Goal: Task Accomplishment & Management: Manage account settings

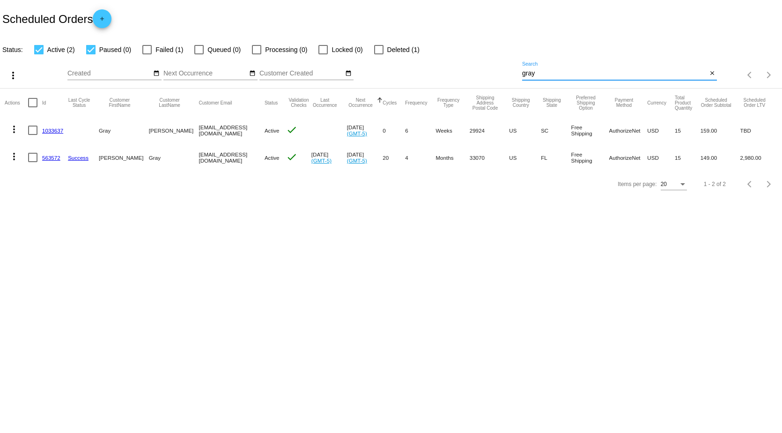
drag, startPoint x: 440, startPoint y: 69, endPoint x: 404, endPoint y: 68, distance: 36.1
click at [415, 69] on div "more_vert Sep Jan Feb Mar [DATE]" at bounding box center [391, 71] width 782 height 33
type input "[PERSON_NAME]"
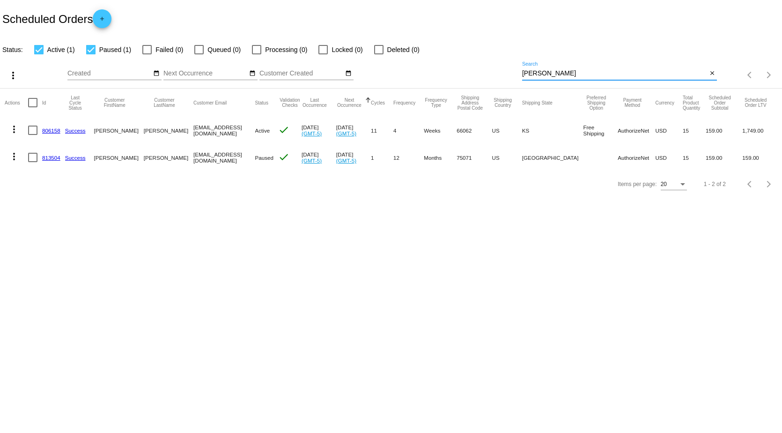
click at [52, 159] on link "813504" at bounding box center [51, 157] width 18 height 6
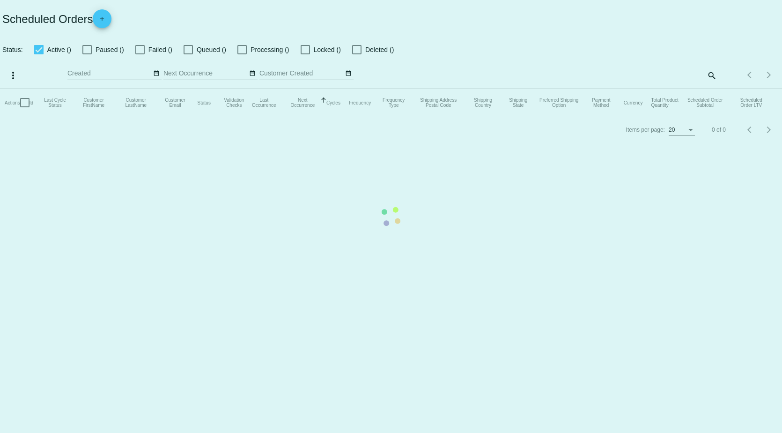
checkbox input "true"
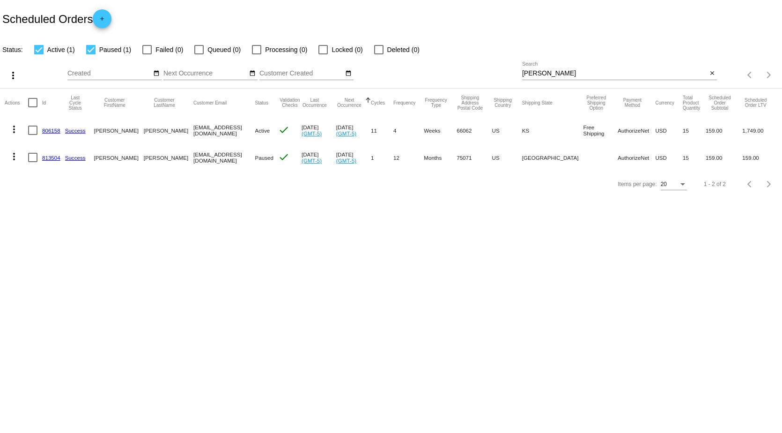
click at [52, 131] on link "806158" at bounding box center [51, 130] width 18 height 6
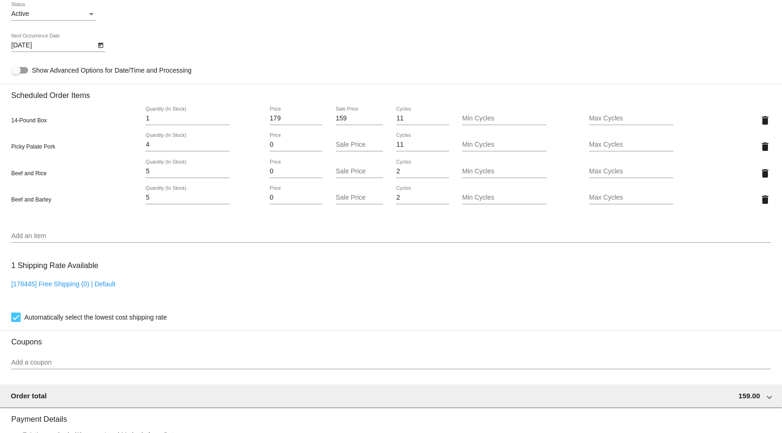
scroll to position [421, 0]
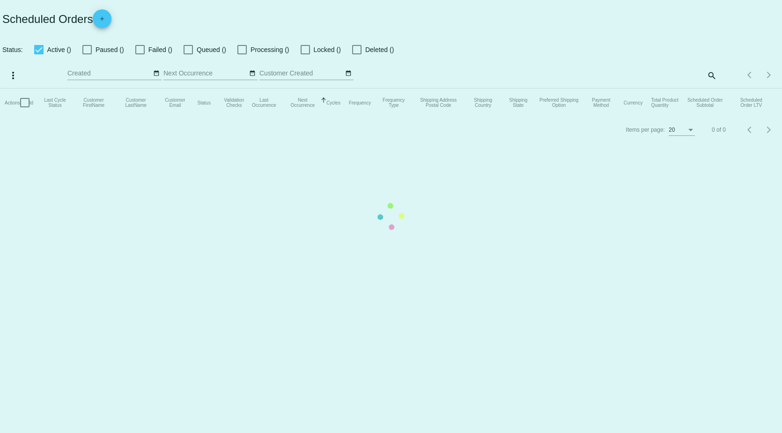
checkbox input "true"
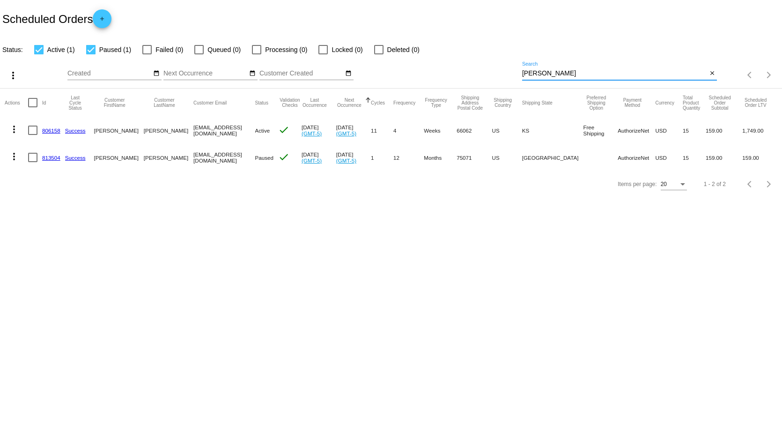
drag, startPoint x: 560, startPoint y: 71, endPoint x: 433, endPoint y: 65, distance: 127.0
click at [433, 65] on div "more_vert Sep Jan Feb Mar [DATE]" at bounding box center [391, 71] width 782 height 33
type input "gray"
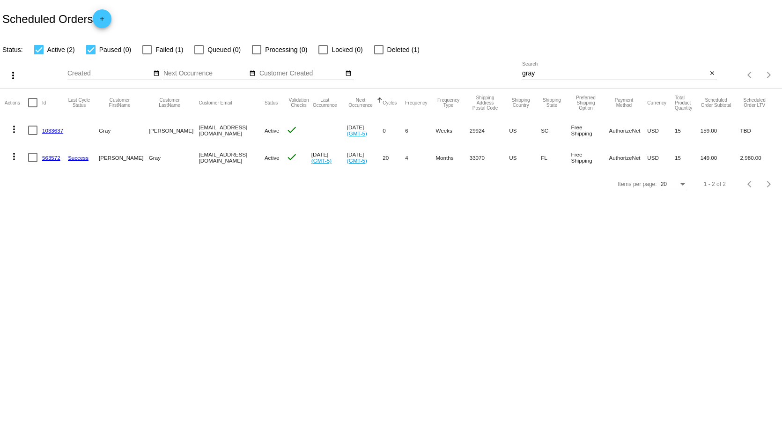
click at [53, 157] on link "563572" at bounding box center [51, 157] width 18 height 6
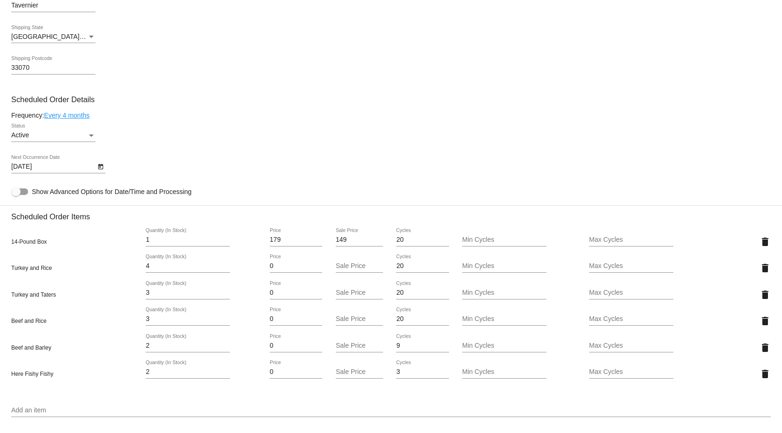
scroll to position [562, 0]
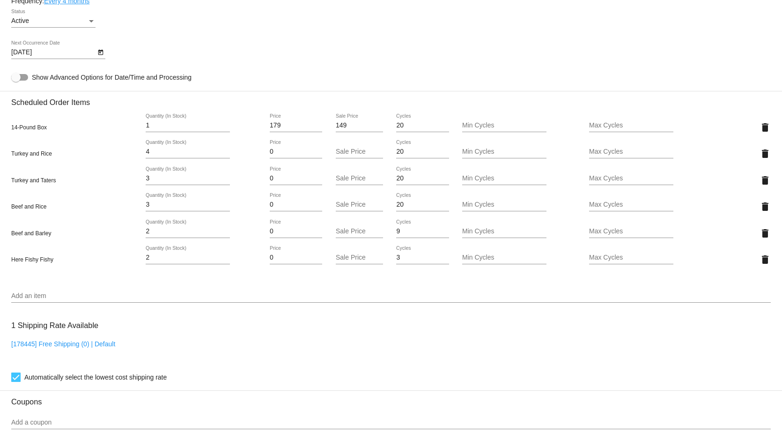
drag, startPoint x: 154, startPoint y: 181, endPoint x: 61, endPoint y: 185, distance: 92.8
click at [75, 185] on div "Turkey and Taters 3 Quantity (In Stock) 0 Price Sale Price 20 Cycles Min Cycles…" at bounding box center [390, 180] width 759 height 27
type input "5"
click at [756, 266] on mat-card "Customer 3410675: [PERSON_NAME] [EMAIL_ADDRESS][DOMAIN_NAME] Customer Shipping …" at bounding box center [391, 171] width 782 height 1068
click at [761, 264] on mat-icon "delete" at bounding box center [764, 259] width 11 height 11
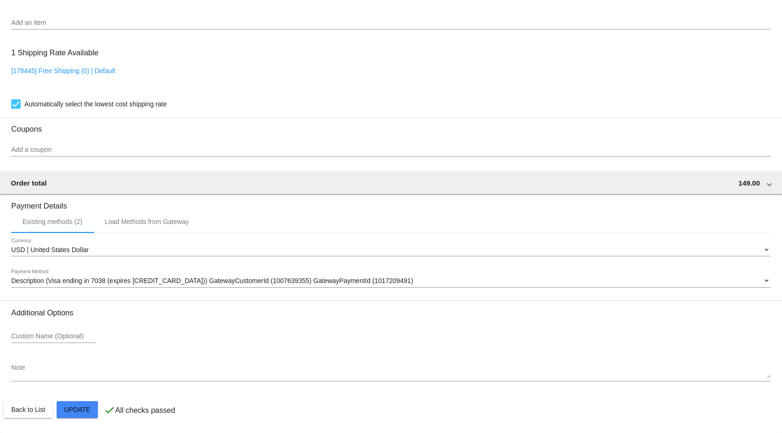
scroll to position [815, 0]
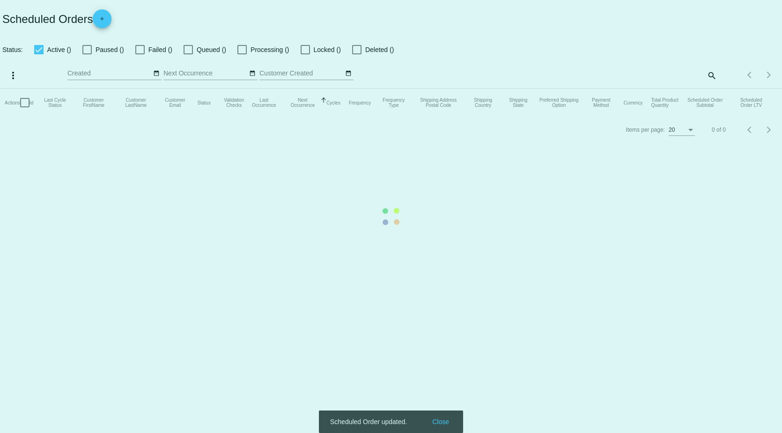
checkbox input "true"
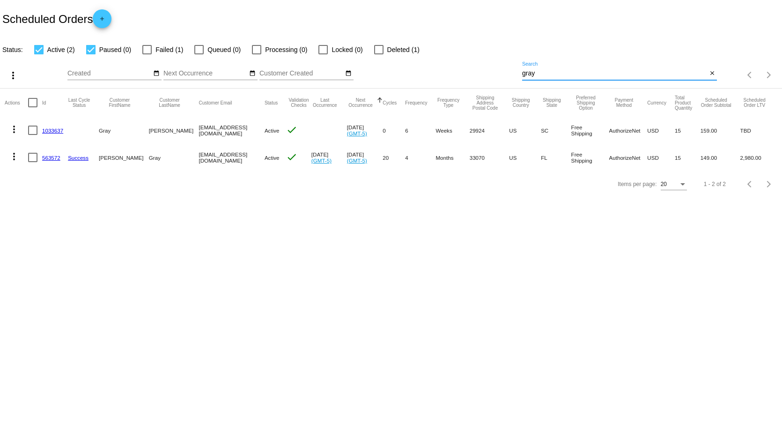
drag, startPoint x: 545, startPoint y: 75, endPoint x: 359, endPoint y: 73, distance: 186.3
click at [354, 74] on div "more_vert Sep Jan Feb Mar [DATE]" at bounding box center [391, 71] width 782 height 33
type input "[PERSON_NAME]"
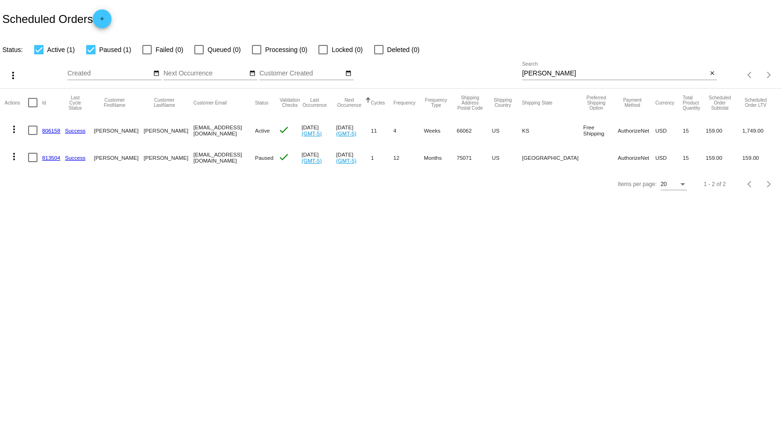
click at [50, 130] on link "806158" at bounding box center [51, 130] width 18 height 6
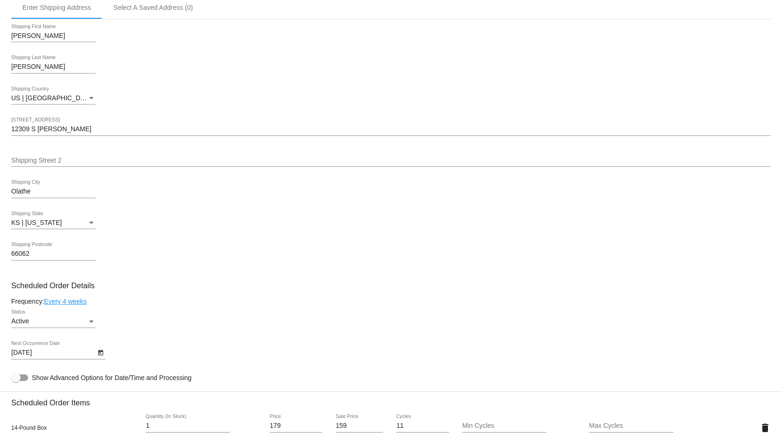
scroll to position [328, 0]
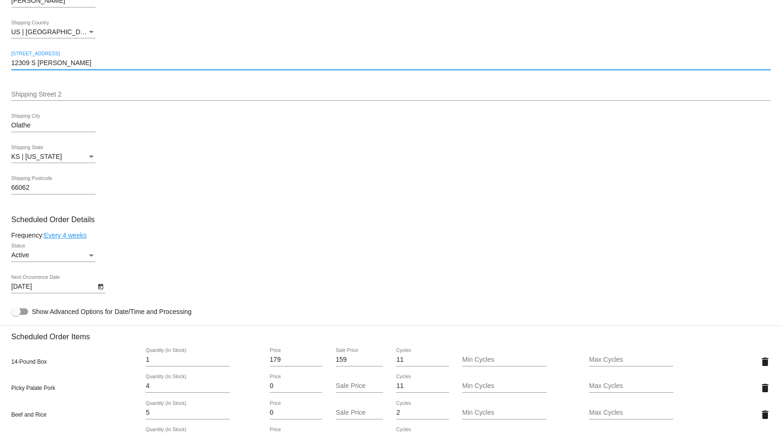
drag, startPoint x: 73, startPoint y: 65, endPoint x: -18, endPoint y: 65, distance: 91.8
click at [0, 65] on html "arrow_back Scheduled Order #806158 Active more_vert Last Processing Cycle ID: 8…" at bounding box center [391, 216] width 782 height 433
paste input "6906 [PERSON_NAME]"
type input "6906 [PERSON_NAME]"
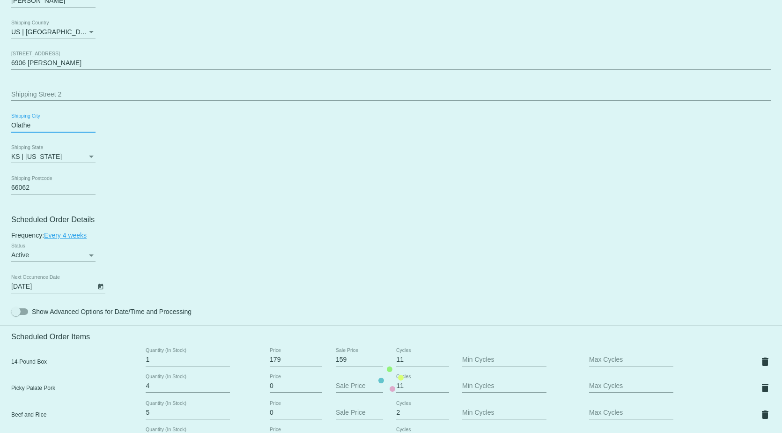
drag, startPoint x: 35, startPoint y: 128, endPoint x: -70, endPoint y: 118, distance: 104.9
click at [0, 118] on html "arrow_back Scheduled Order #806158 Active more_vert Last Processing Cycle ID: 8…" at bounding box center [391, 216] width 782 height 433
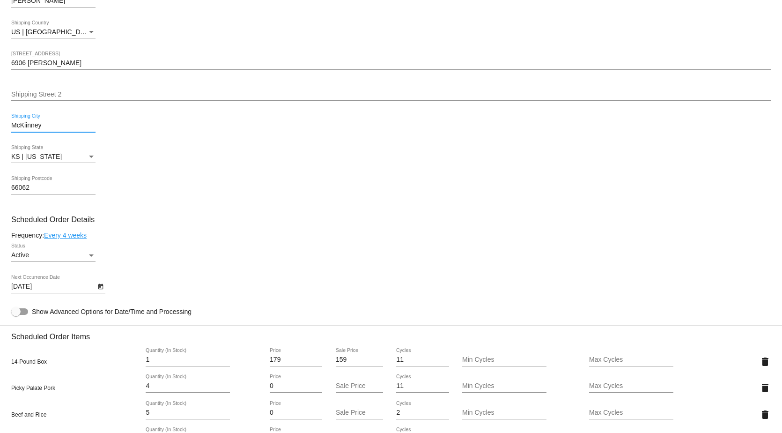
type input "McKiinney"
click at [324, 181] on div "66062 Shipping Postcode" at bounding box center [390, 189] width 759 height 27
click at [71, 158] on div "KS | [US_STATE]" at bounding box center [49, 156] width 76 height 7
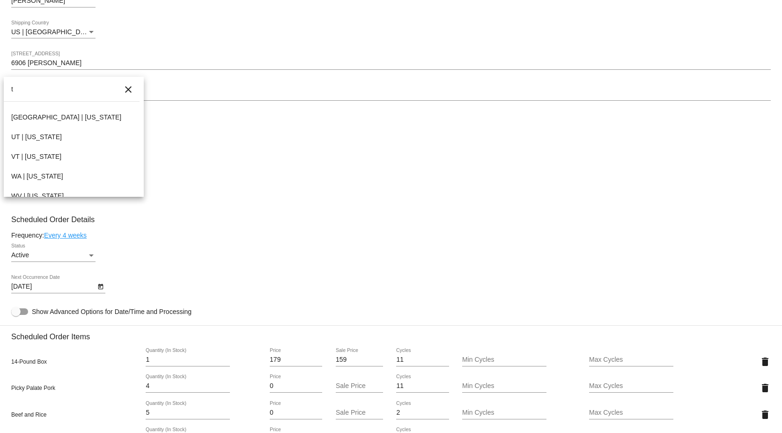
scroll to position [316, 0]
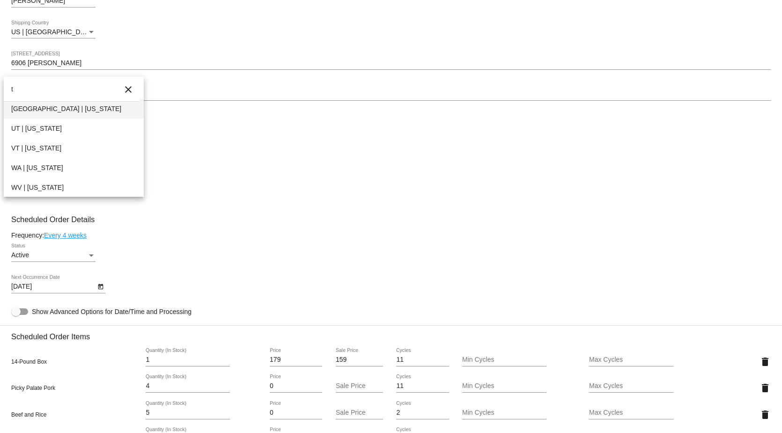
type input "t"
click at [43, 114] on span "[GEOGRAPHIC_DATA] | [US_STATE]" at bounding box center [73, 109] width 125 height 20
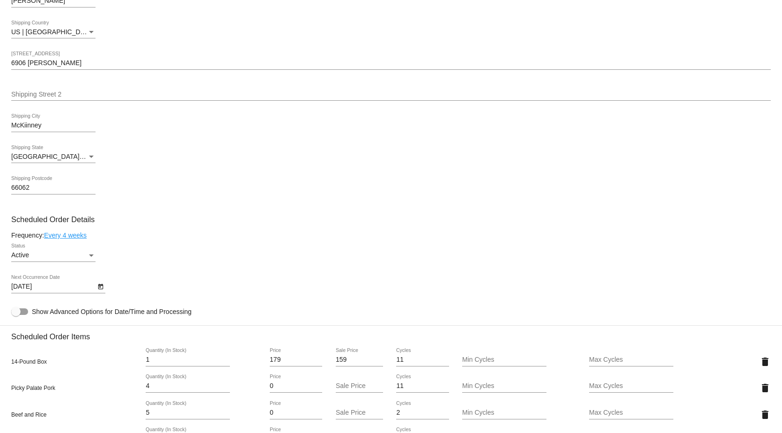
click at [432, 237] on div "Frequency: Every 4 weeks" at bounding box center [390, 234] width 759 height 7
drag, startPoint x: 36, startPoint y: 189, endPoint x: -65, endPoint y: 186, distance: 101.2
click at [0, 186] on html "arrow_back Scheduled Order #806158 Active more_vert Last Processing Cycle ID: 8…" at bounding box center [391, 216] width 782 height 433
type input "75071"
click at [448, 219] on mat-card "Customer 5590575: [PERSON_NAME] [EMAIL_ADDRESS][DOMAIN_NAME] Customer Shipping …" at bounding box center [391, 378] width 782 height 1015
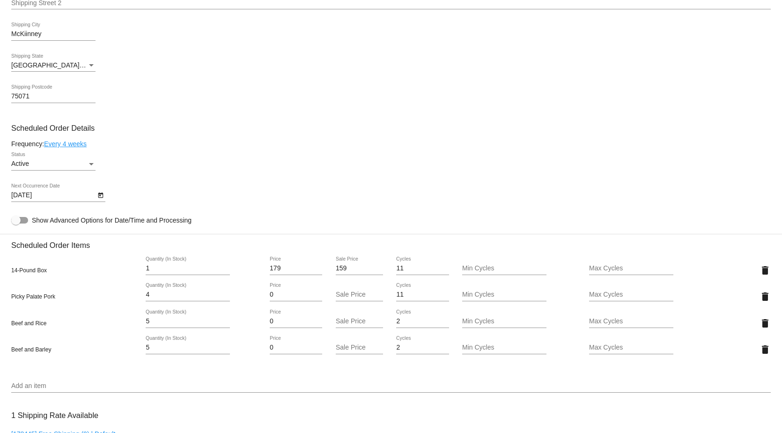
scroll to position [468, 0]
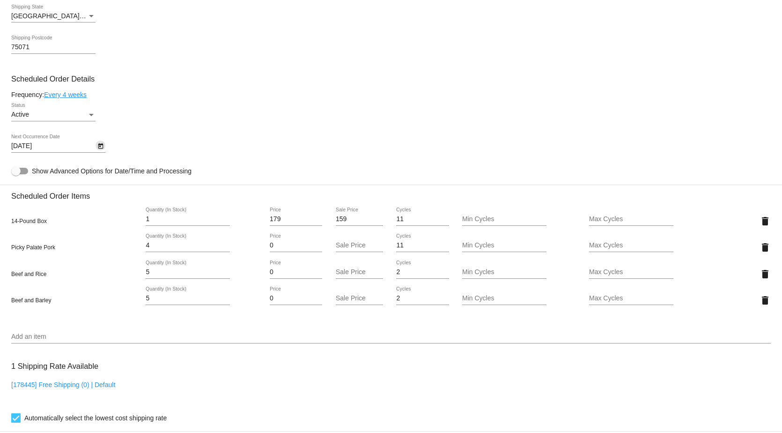
click at [98, 149] on icon "Open calendar" at bounding box center [100, 146] width 5 height 6
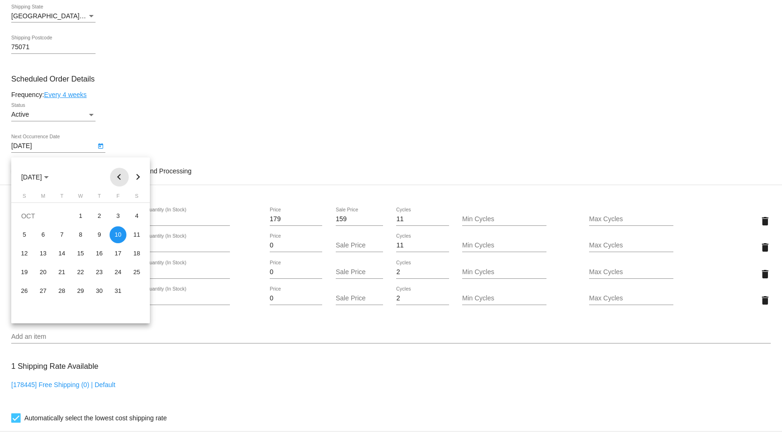
click at [117, 180] on button "Previous month" at bounding box center [119, 177] width 19 height 19
click at [117, 175] on button "Previous month" at bounding box center [119, 177] width 19 height 19
click at [138, 176] on button "Next month" at bounding box center [138, 177] width 19 height 19
click at [138, 290] on div "27" at bounding box center [136, 290] width 17 height 17
type input "[DATE]"
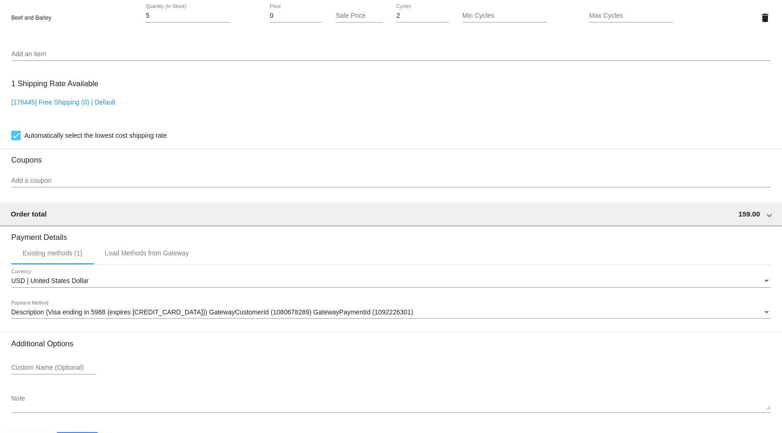
scroll to position [788, 0]
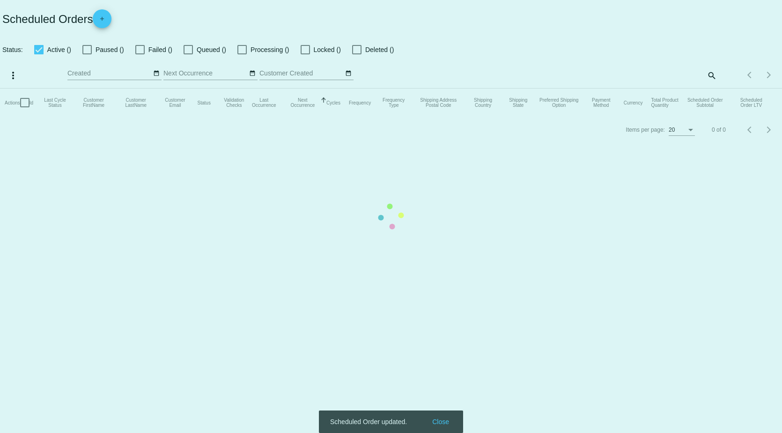
checkbox input "true"
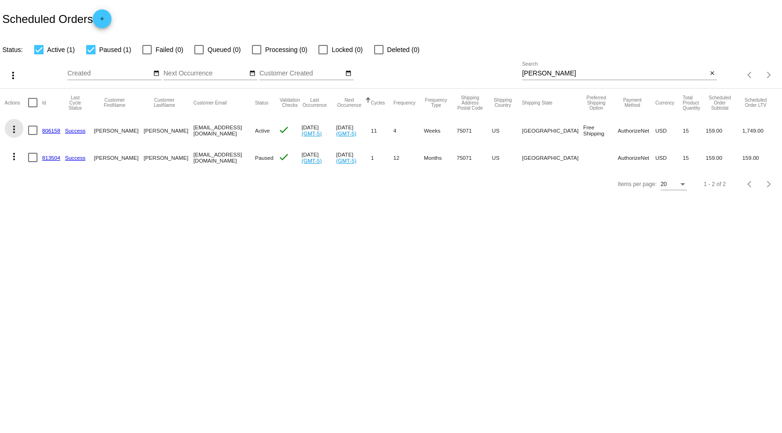
click at [13, 129] on mat-icon "more_vert" at bounding box center [13, 129] width 11 height 11
click at [53, 197] on span "Process Now" at bounding box center [52, 196] width 38 height 7
click at [512, 7] on div "Scheduled Orders add" at bounding box center [391, 18] width 782 height 37
drag, startPoint x: 550, startPoint y: 76, endPoint x: 414, endPoint y: 66, distance: 136.1
click at [415, 66] on div "more_vert Sep Jan Feb Mar [DATE]" at bounding box center [391, 71] width 782 height 33
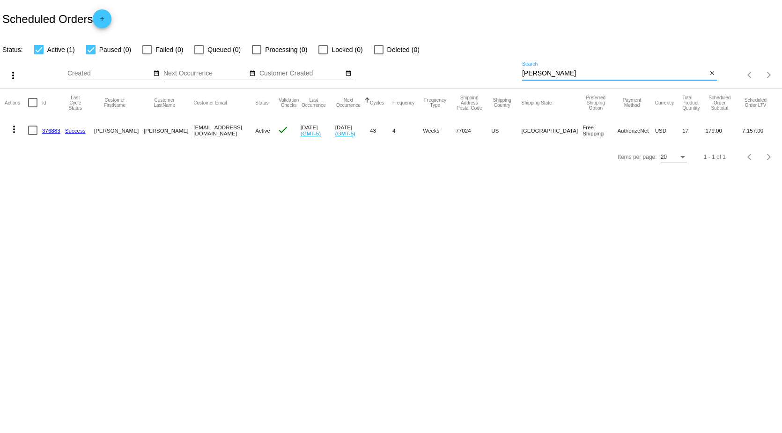
type input "[PERSON_NAME]"
click at [51, 128] on link "376883" at bounding box center [51, 130] width 18 height 6
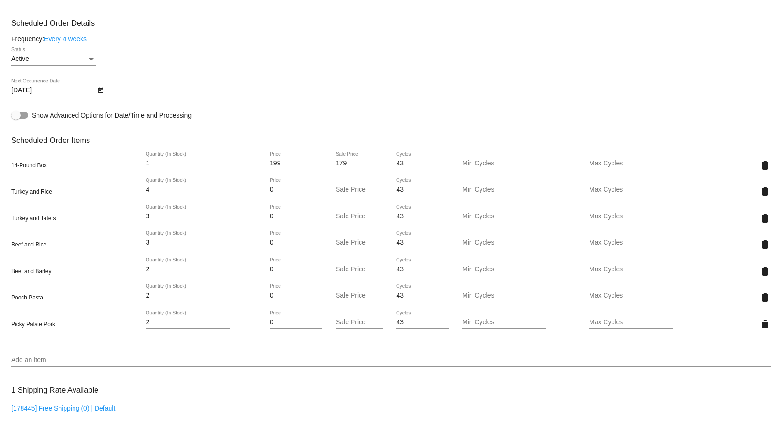
scroll to position [562, 0]
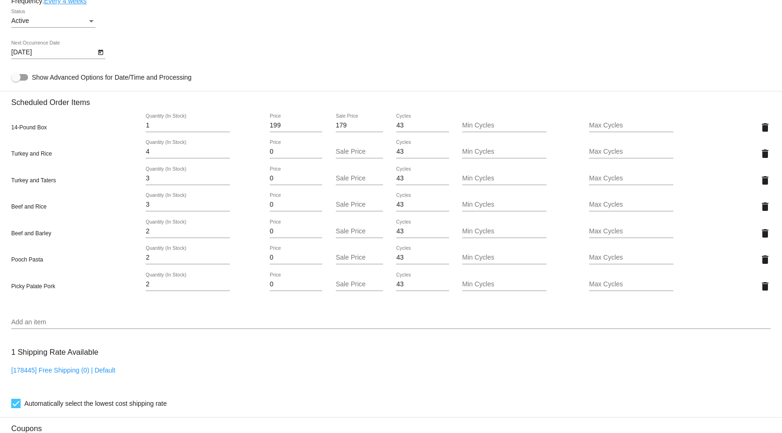
click at [102, 58] on icon "Open calendar" at bounding box center [100, 52] width 7 height 11
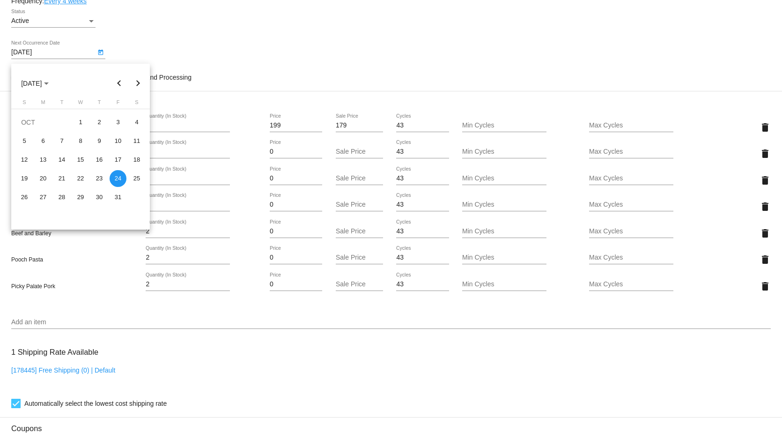
click at [114, 197] on div "31" at bounding box center [118, 197] width 17 height 17
type input "10/31/2025"
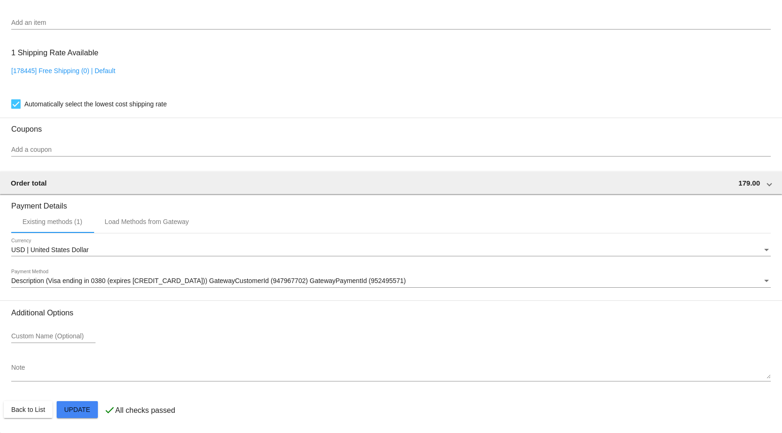
scroll to position [867, 0]
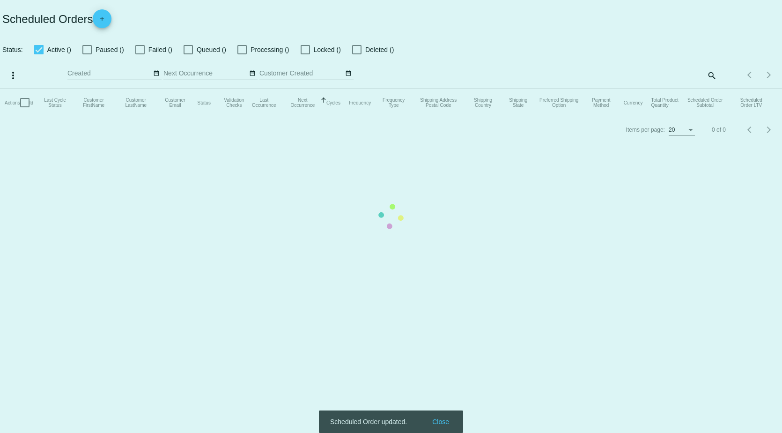
checkbox input "true"
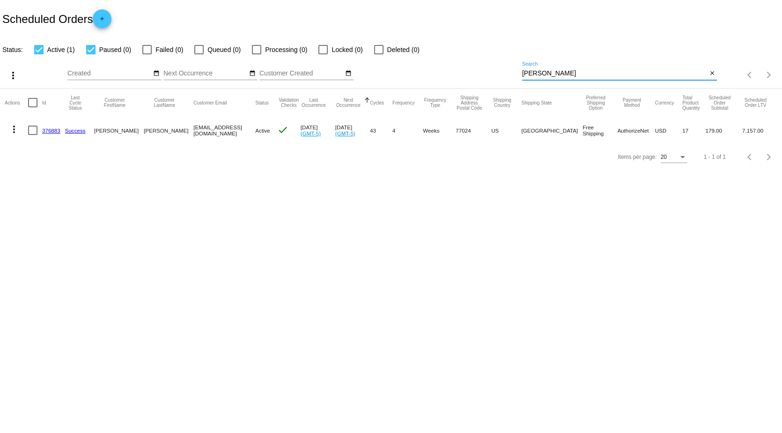
drag, startPoint x: 552, startPoint y: 73, endPoint x: 379, endPoint y: 70, distance: 172.8
click at [381, 71] on div "more_vert Sep Jan Feb Mar [DATE]" at bounding box center [391, 71] width 782 height 33
type input "TAMAR"
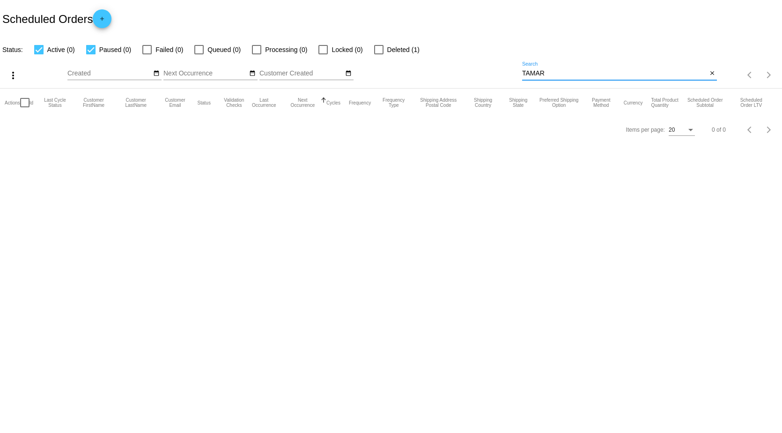
click at [90, 46] on div at bounding box center [90, 49] width 9 height 9
click at [90, 54] on input "Paused (0)" at bounding box center [90, 54] width 0 height 0
checkbox input "false"
